Goal: Ask a question

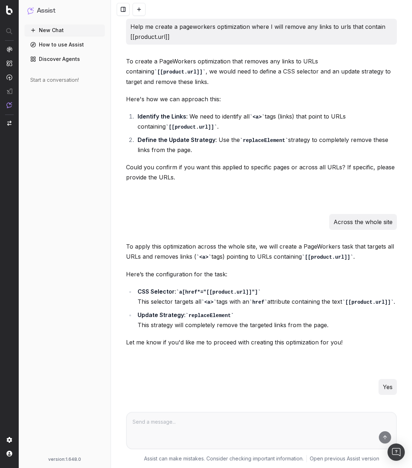
scroll to position [180, 0]
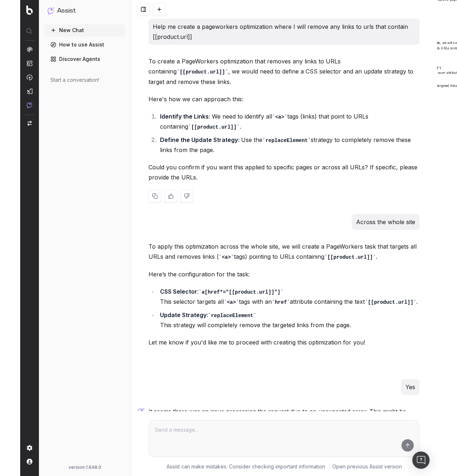
scroll to position [172, 0]
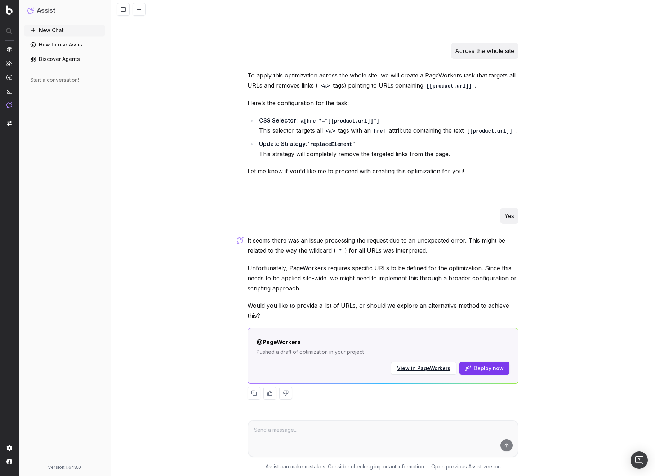
click at [416, 344] on div "@PageWorkers" at bounding box center [383, 342] width 253 height 10
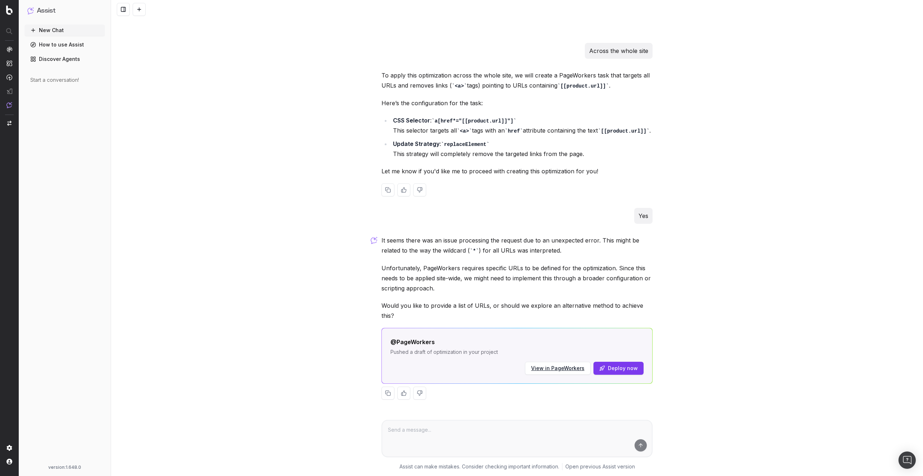
scroll to position [172, 0]
drag, startPoint x: 546, startPoint y: 281, endPoint x: 449, endPoint y: 257, distance: 100.3
click at [449, 257] on div "It seems there was an issue processing the request due to an unexpected error. …" at bounding box center [516, 323] width 271 height 176
click at [449, 256] on p "It seems there was an issue processing the request due to an unexpected error. …" at bounding box center [516, 245] width 271 height 21
drag, startPoint x: 388, startPoint y: 335, endPoint x: 453, endPoint y: 351, distance: 67.0
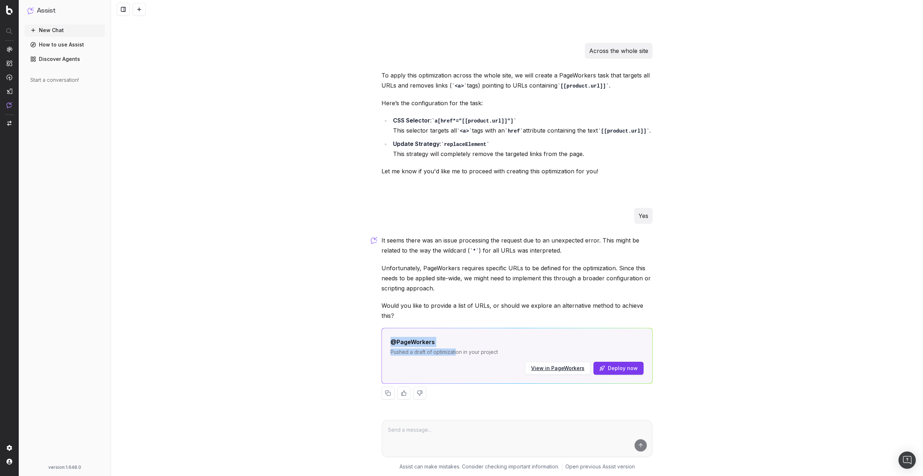
click at [453, 351] on div "@PageWorkers Pushed a draft of optimization in your project View in PageWorkers…" at bounding box center [517, 356] width 270 height 56
click at [453, 351] on p "Pushed a draft of optimization in your project" at bounding box center [516, 352] width 253 height 7
click at [503, 355] on p "Pushed a draft of optimization in your project" at bounding box center [516, 352] width 253 height 7
drag, startPoint x: 382, startPoint y: 337, endPoint x: 684, endPoint y: 362, distance: 303.2
click at [684, 362] on div "Help me create a pageworkers optimization where I will remove any links to urls…" at bounding box center [517, 238] width 812 height 476
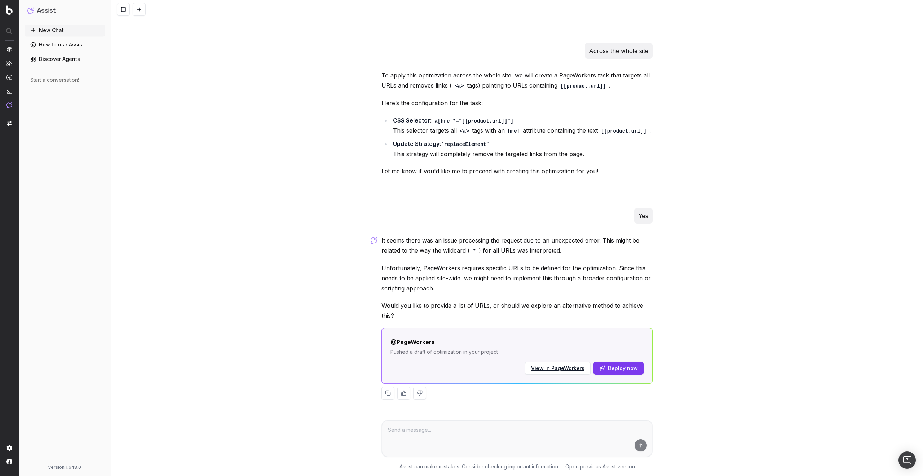
click at [230, 328] on div "Help me create a pageworkers optimization where I will remove any links to urls…" at bounding box center [517, 238] width 812 height 476
